Goal: Task Accomplishment & Management: Use online tool/utility

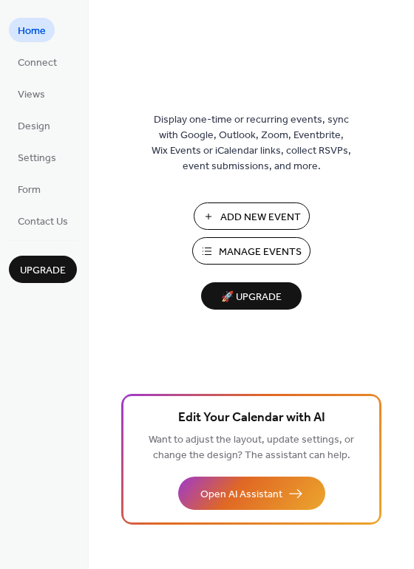
click at [255, 206] on button "Add New Event" at bounding box center [252, 216] width 116 height 27
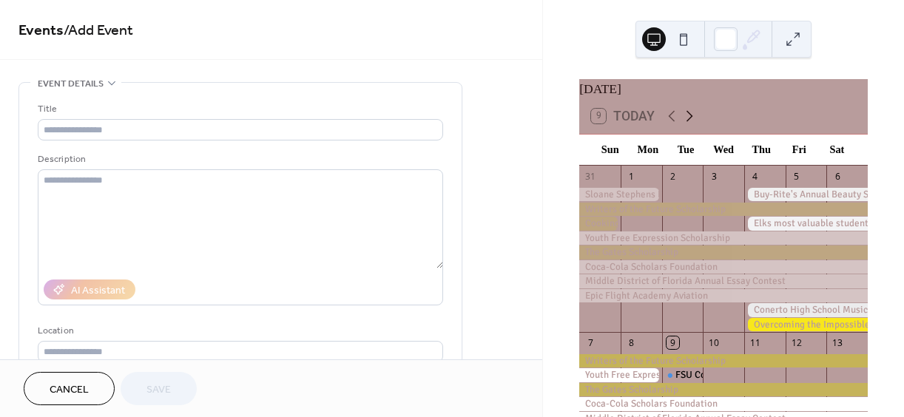
click at [683, 123] on icon at bounding box center [689, 116] width 18 height 18
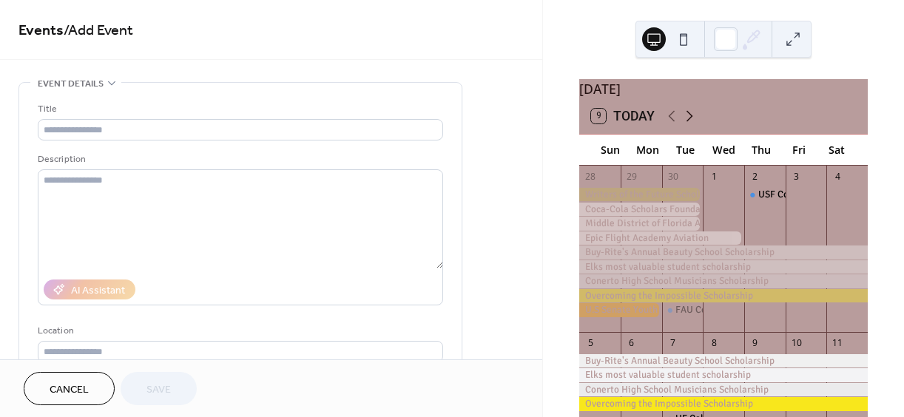
click at [683, 123] on icon at bounding box center [689, 116] width 18 height 18
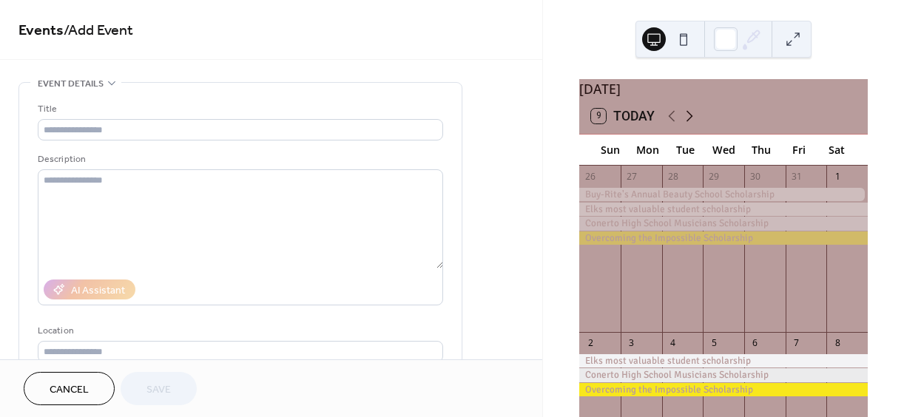
click at [683, 123] on icon at bounding box center [689, 116] width 18 height 18
